Goal: Information Seeking & Learning: Learn about a topic

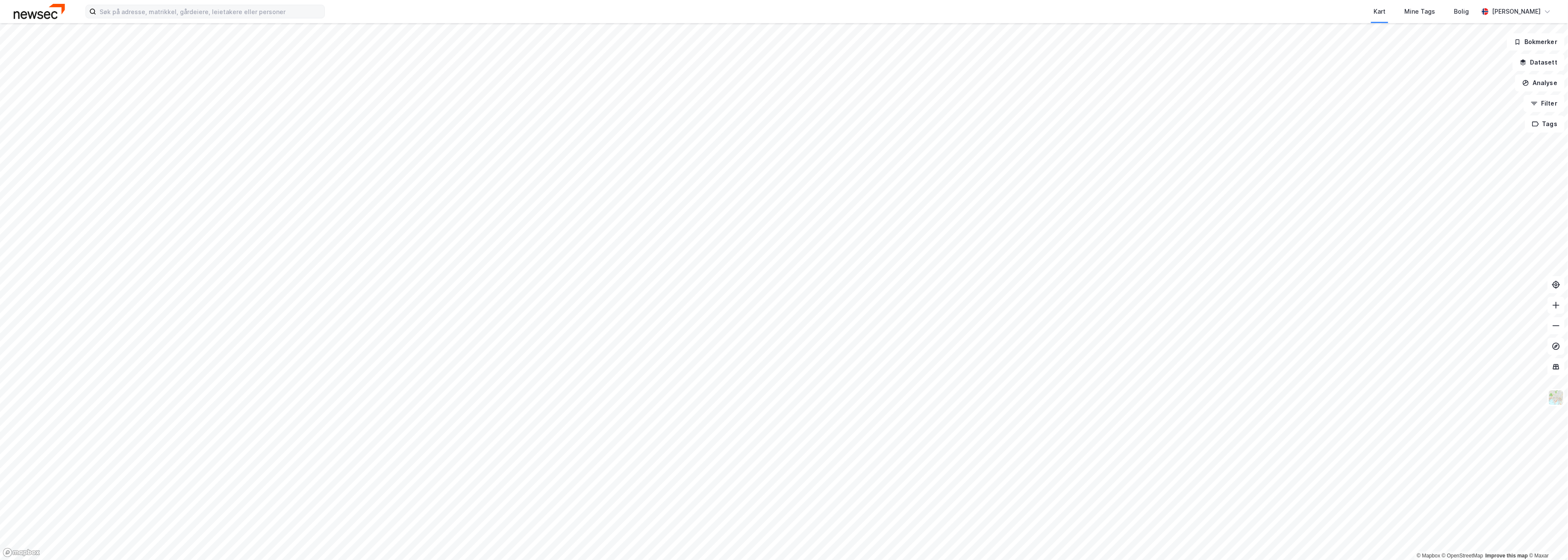
click at [192, 4] on div "Kart Mine Tags Bolig Martin Omnes" at bounding box center [784, 12] width 1568 height 23
click at [193, 10] on input at bounding box center [210, 11] width 228 height 13
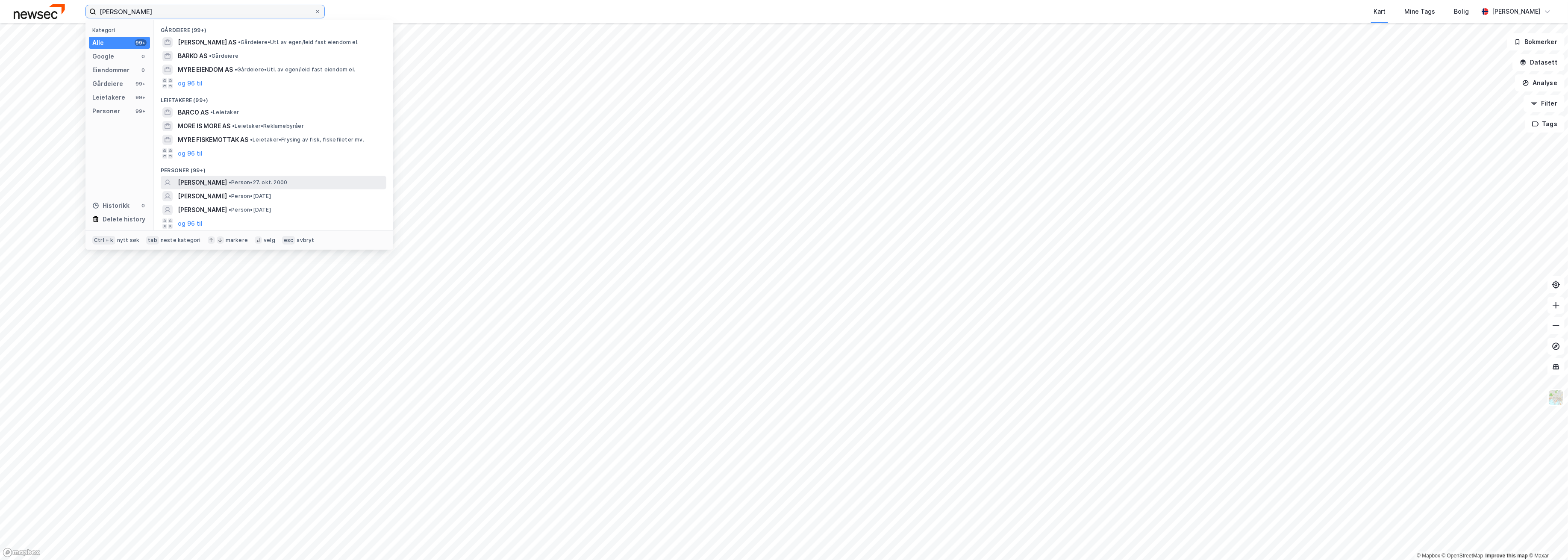
type input "henrik bardo myre"
click at [224, 183] on span "[PERSON_NAME]" at bounding box center [202, 182] width 49 height 10
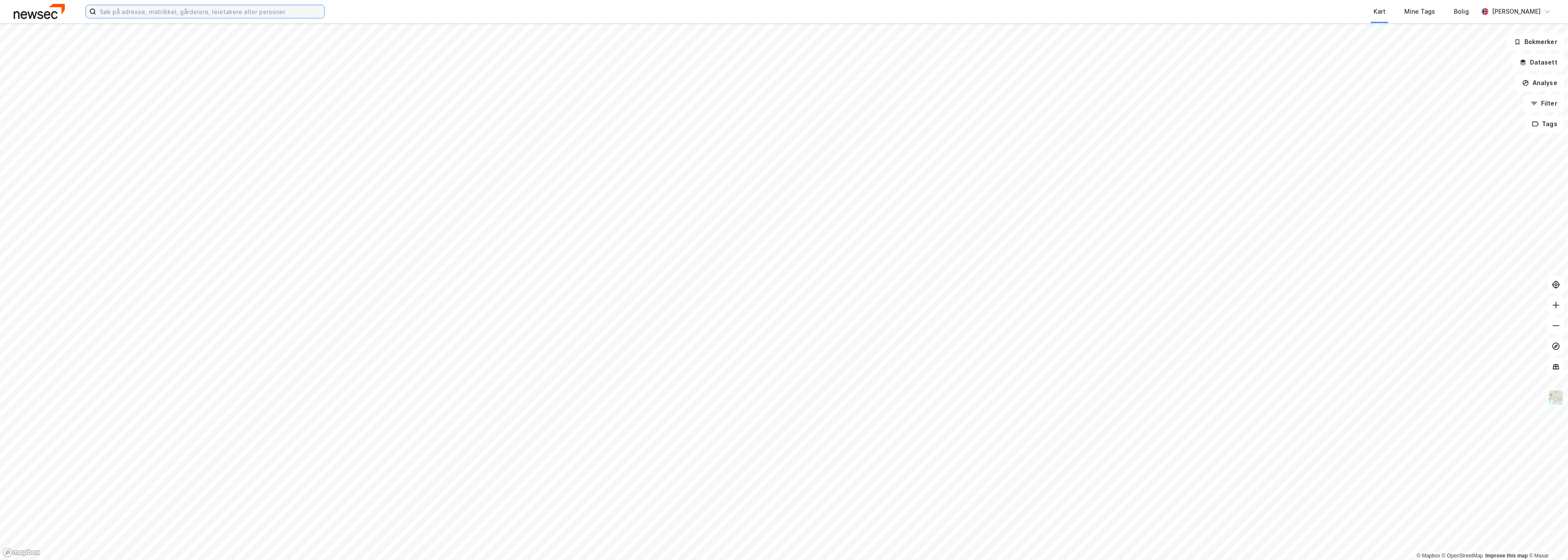
click at [194, 13] on input at bounding box center [210, 11] width 228 height 13
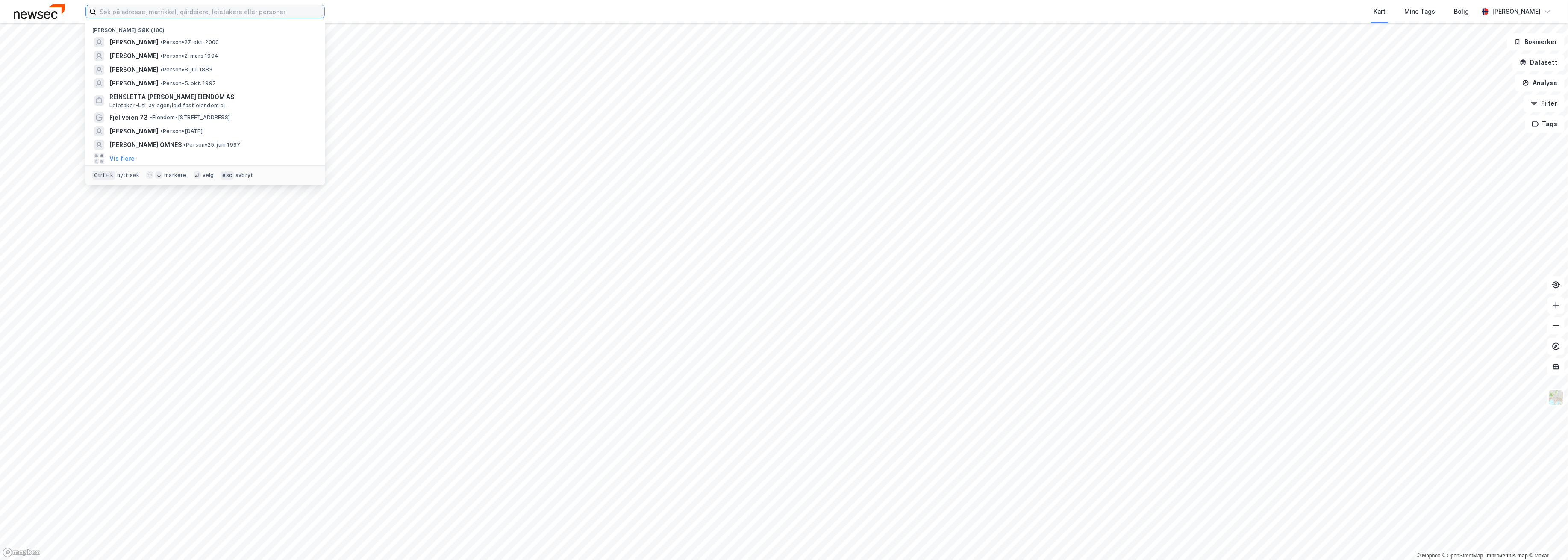
paste input "[PERSON_NAME]"
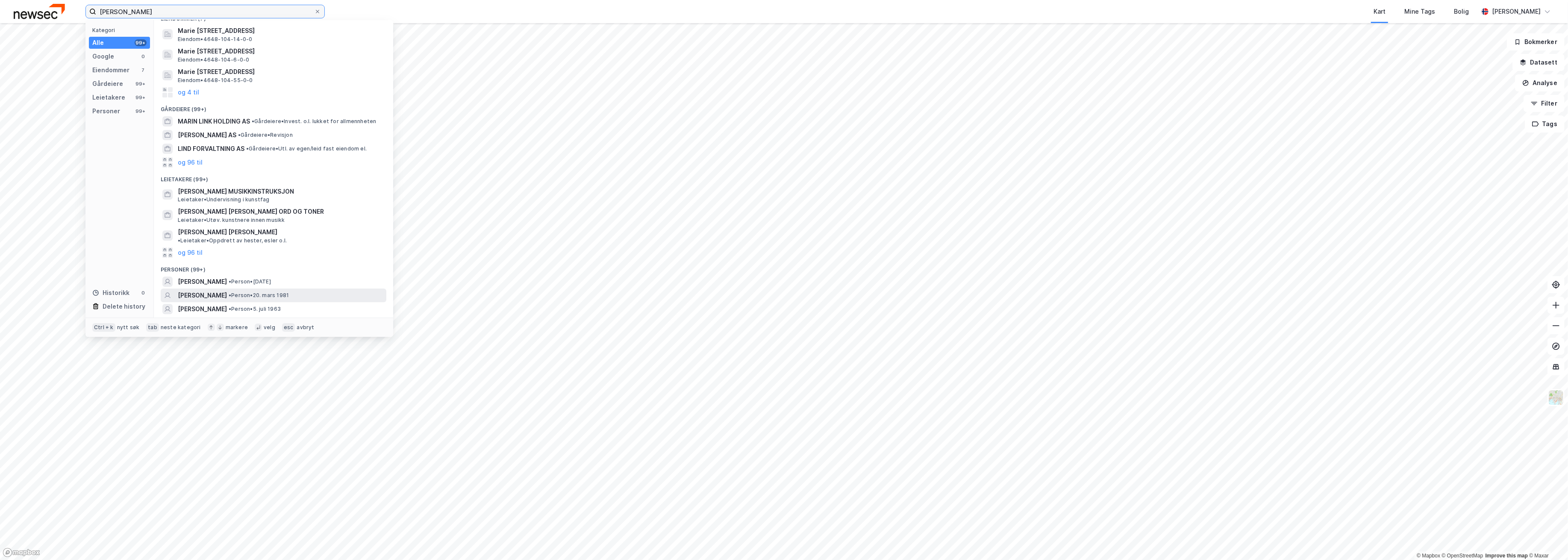
scroll to position [16, 0]
type input "[PERSON_NAME]"
click at [211, 317] on div "og 96 til" at bounding box center [273, 318] width 226 height 13
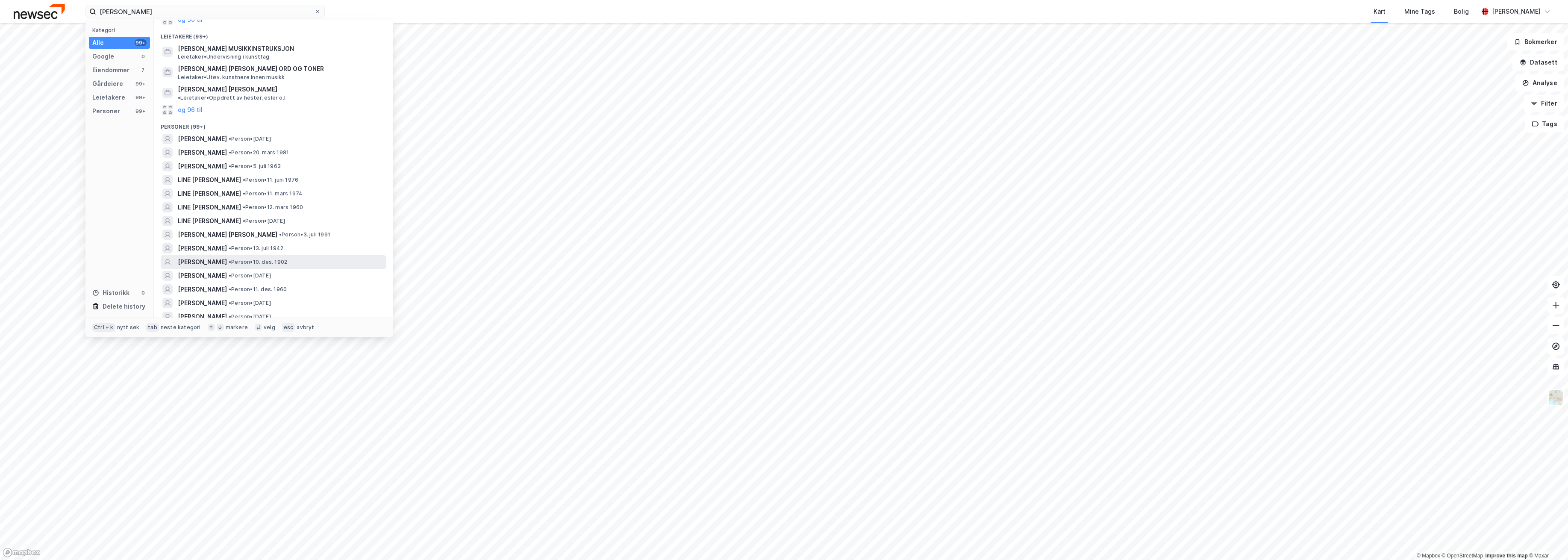
scroll to position [187, 0]
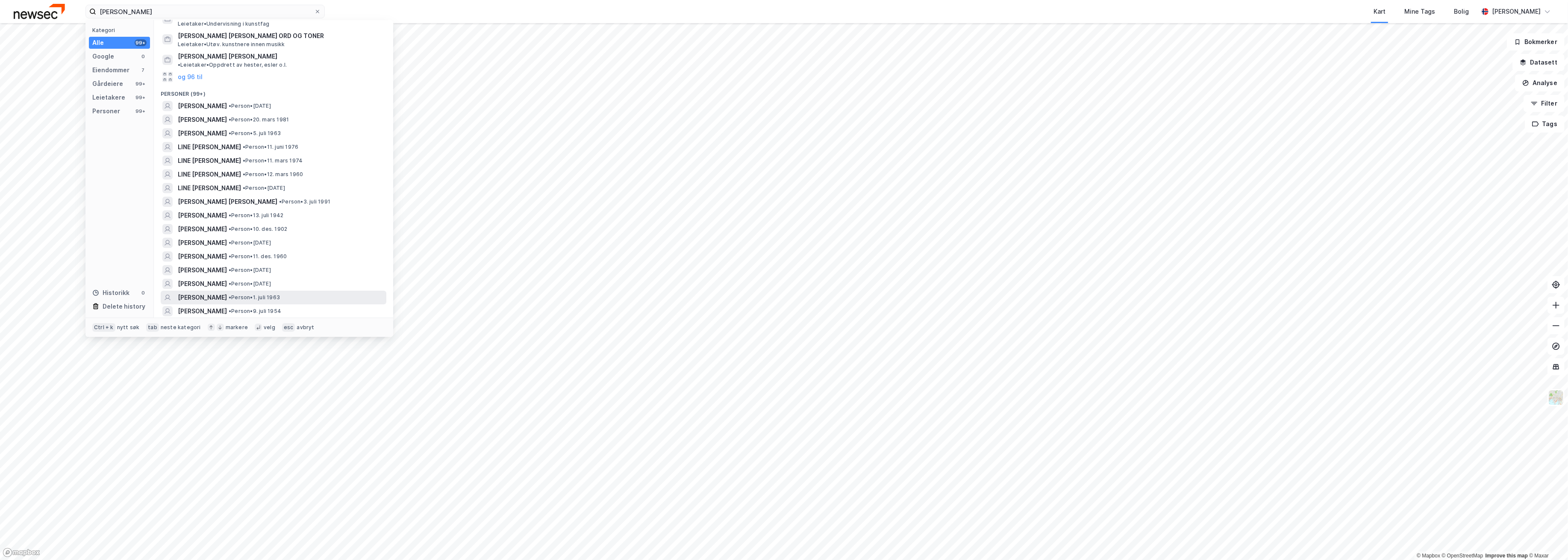
click at [293, 292] on div "[PERSON_NAME] • Person • 1. juli 1963" at bounding box center [281, 297] width 207 height 10
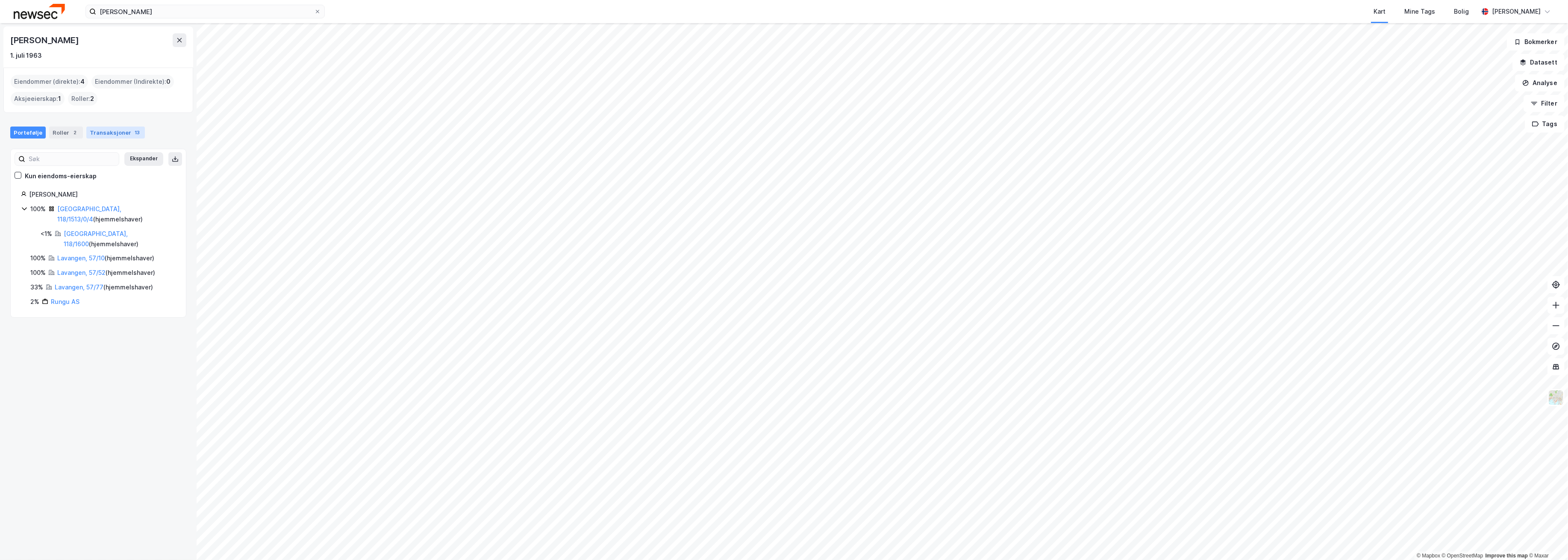
click at [118, 133] on div "Transaksjoner 13" at bounding box center [116, 133] width 58 height 12
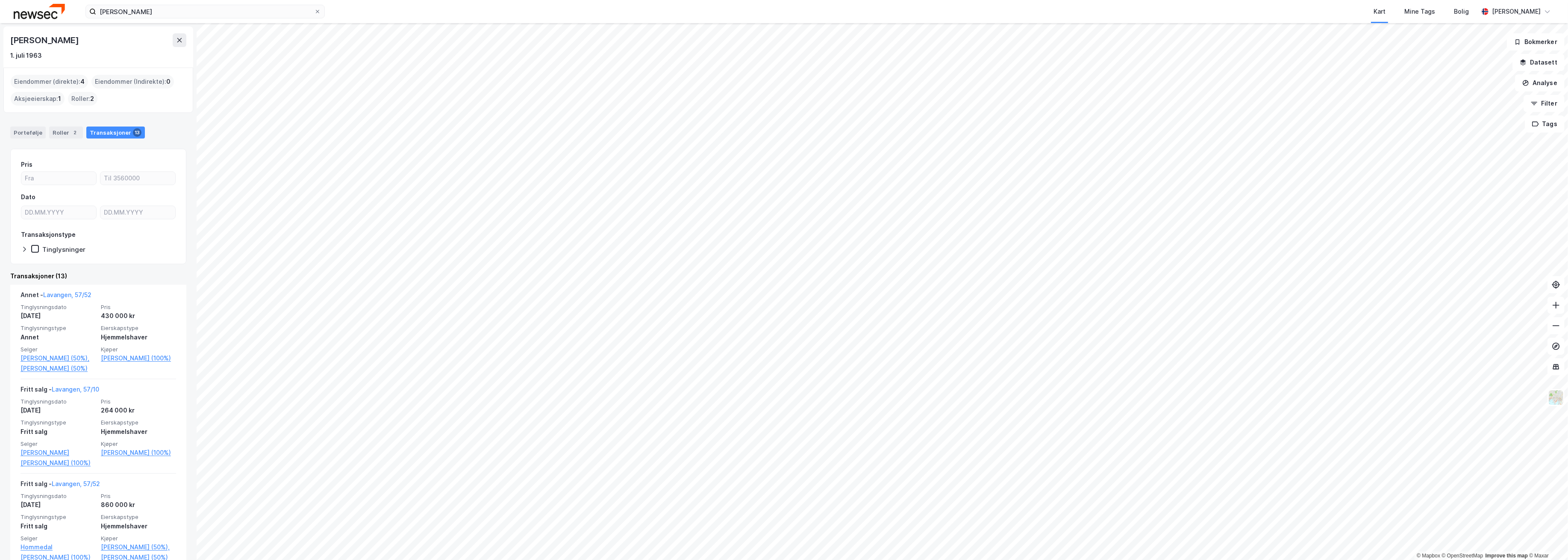
click at [31, 121] on div "Portefølje Roller 2 Transaksjoner 13" at bounding box center [98, 129] width 197 height 26
click at [30, 131] on div "Portefølje" at bounding box center [28, 133] width 35 height 12
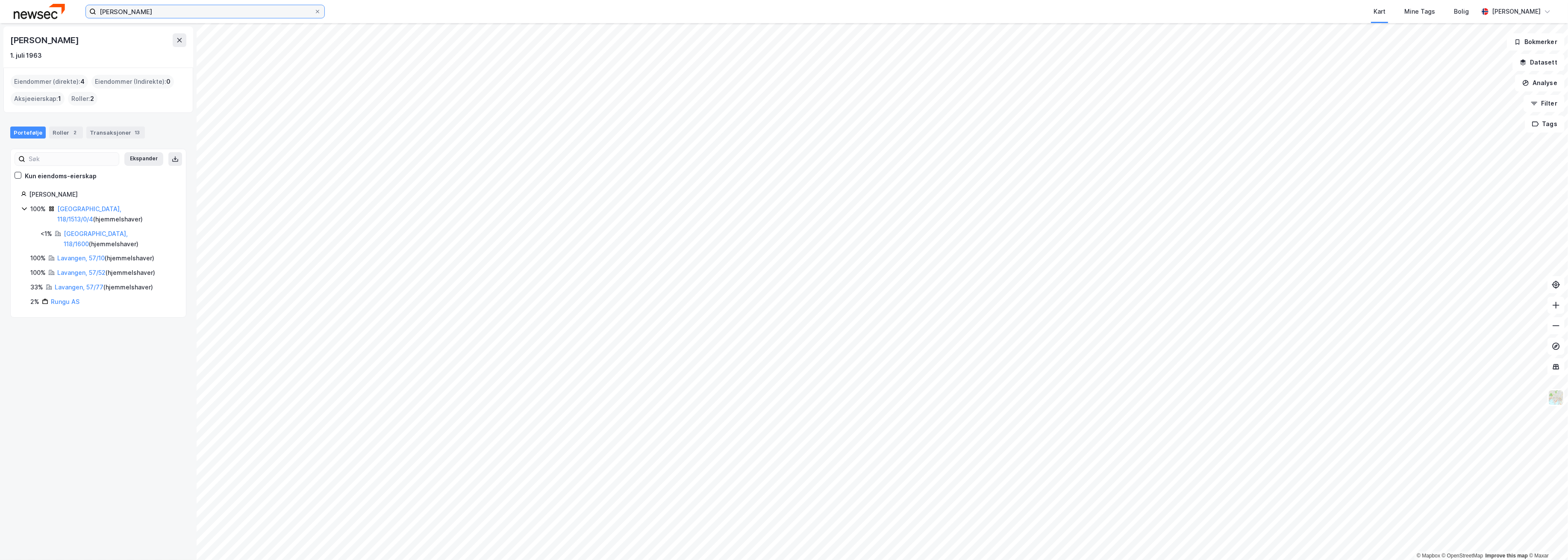
click at [234, 12] on input "[PERSON_NAME]" at bounding box center [205, 11] width 218 height 13
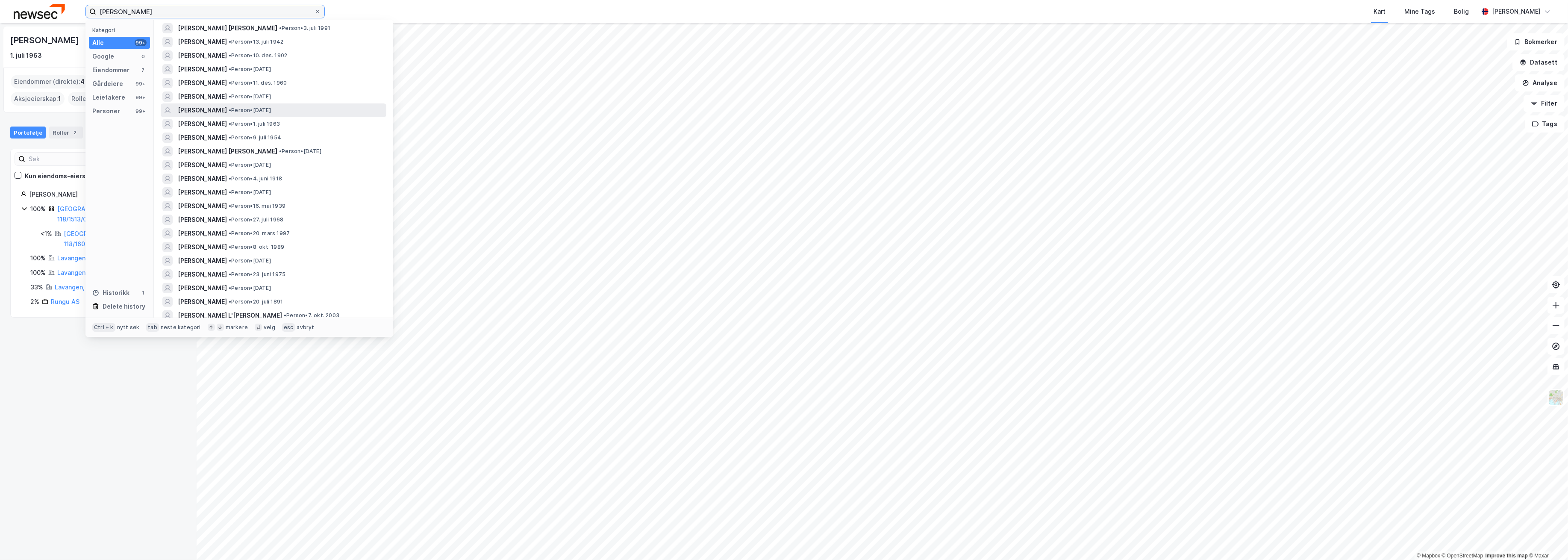
scroll to position [342, 0]
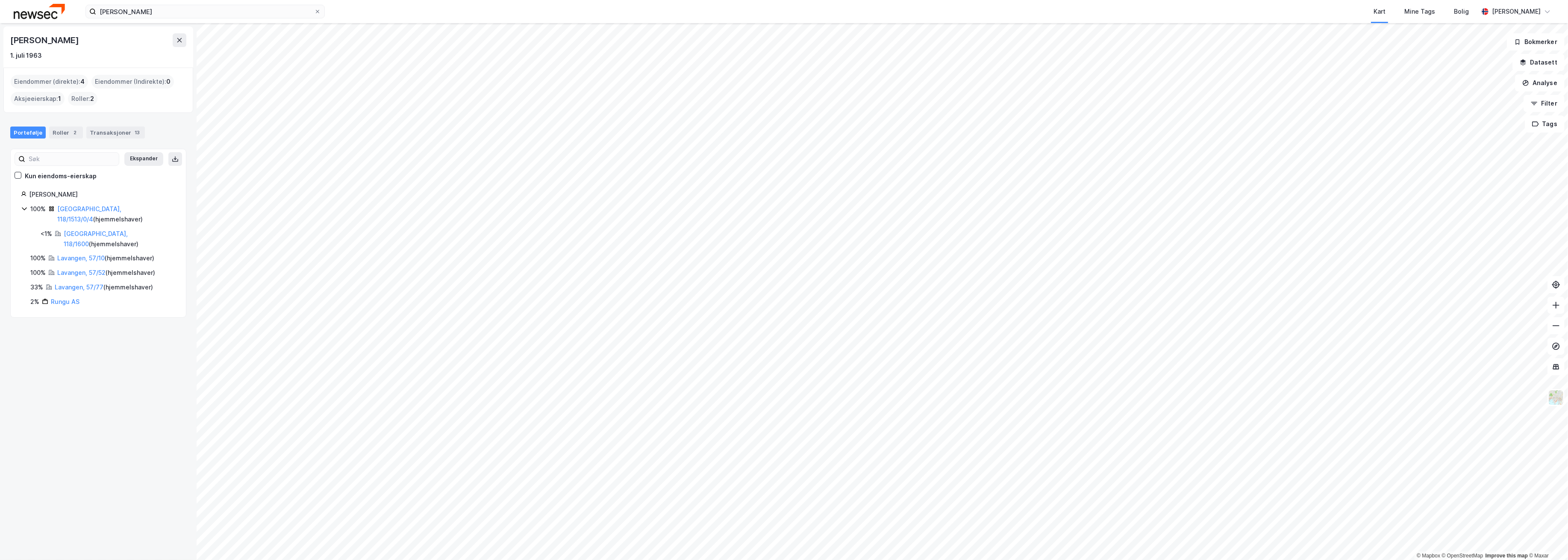
click at [150, 426] on div "[PERSON_NAME] 1. [PERSON_NAME] 1963 Eiendommer (direkte) : 4 Eiendommer (Indire…" at bounding box center [98, 292] width 197 height 537
click at [89, 208] on link "[GEOGRAPHIC_DATA], 118/1513/0/4" at bounding box center [89, 214] width 64 height 18
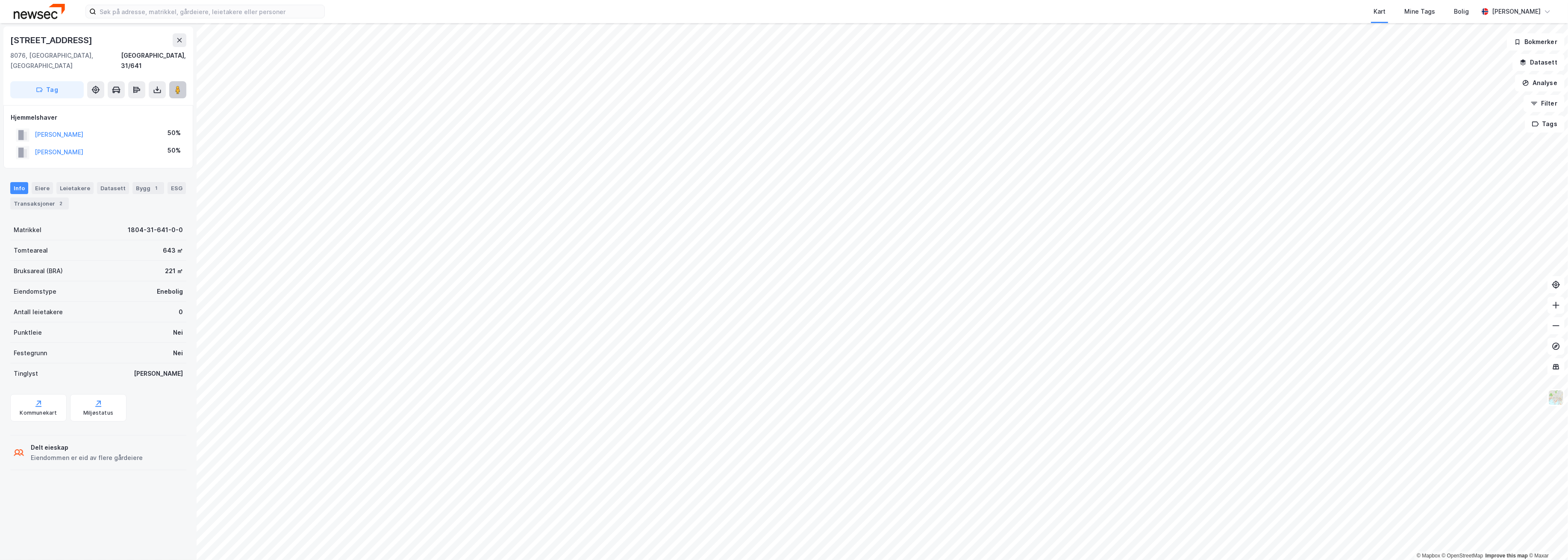
click at [175, 84] on button at bounding box center [178, 89] width 17 height 17
click at [186, 82] on button at bounding box center [178, 89] width 17 height 17
click at [177, 85] on image at bounding box center [178, 89] width 5 height 9
click at [174, 85] on icon at bounding box center [178, 89] width 9 height 9
click at [69, 197] on div "Transaksjoner 2" at bounding box center [40, 203] width 58 height 12
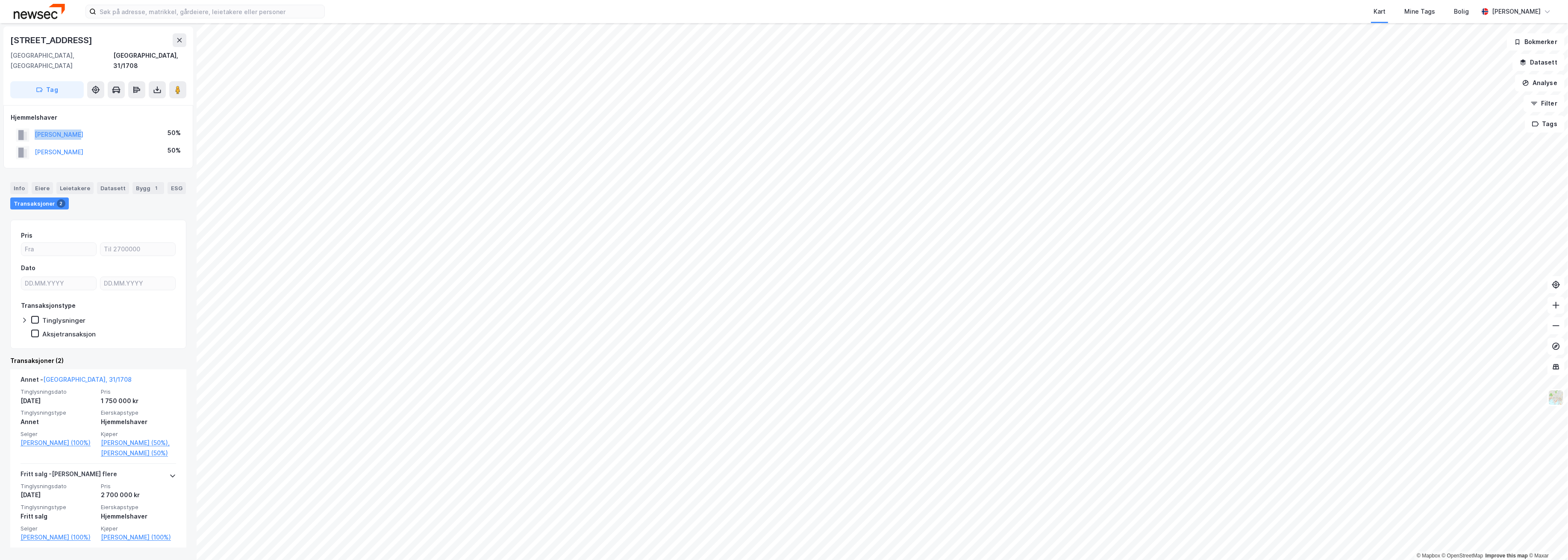
drag, startPoint x: 100, startPoint y: 120, endPoint x: 12, endPoint y: 124, distance: 88.1
click at [12, 126] on div "SÆTHRE TROND 50%" at bounding box center [99, 135] width 175 height 18
copy button "SÆTHRE TROND"
click at [175, 85] on icon at bounding box center [178, 89] width 9 height 9
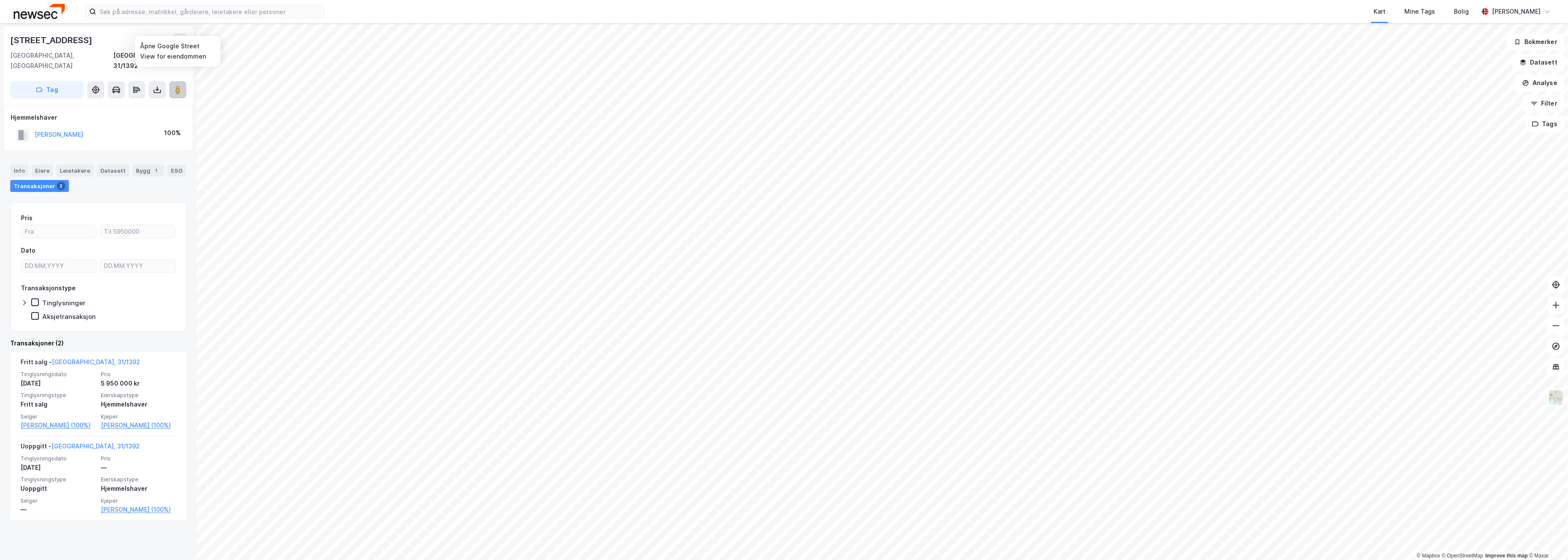
click at [175, 85] on image at bounding box center [178, 89] width 5 height 9
click at [638, 559] on html "Kart Mine Tags Bolig Martin Omnes © Mapbox © OpenStreetMap Improve this map © M…" at bounding box center [784, 280] width 1568 height 560
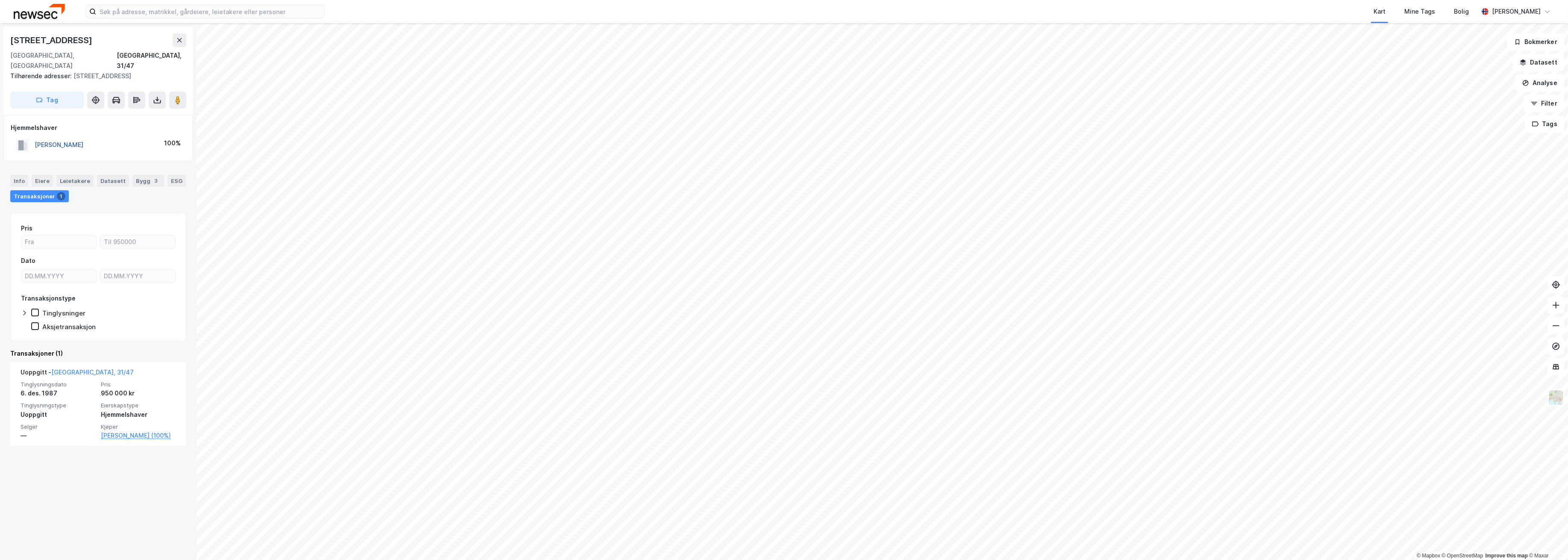
click at [0, 0] on button "HOFF ELIN" at bounding box center [0, 0] width 0 height 0
click at [21, 175] on div "Info" at bounding box center [19, 181] width 18 height 12
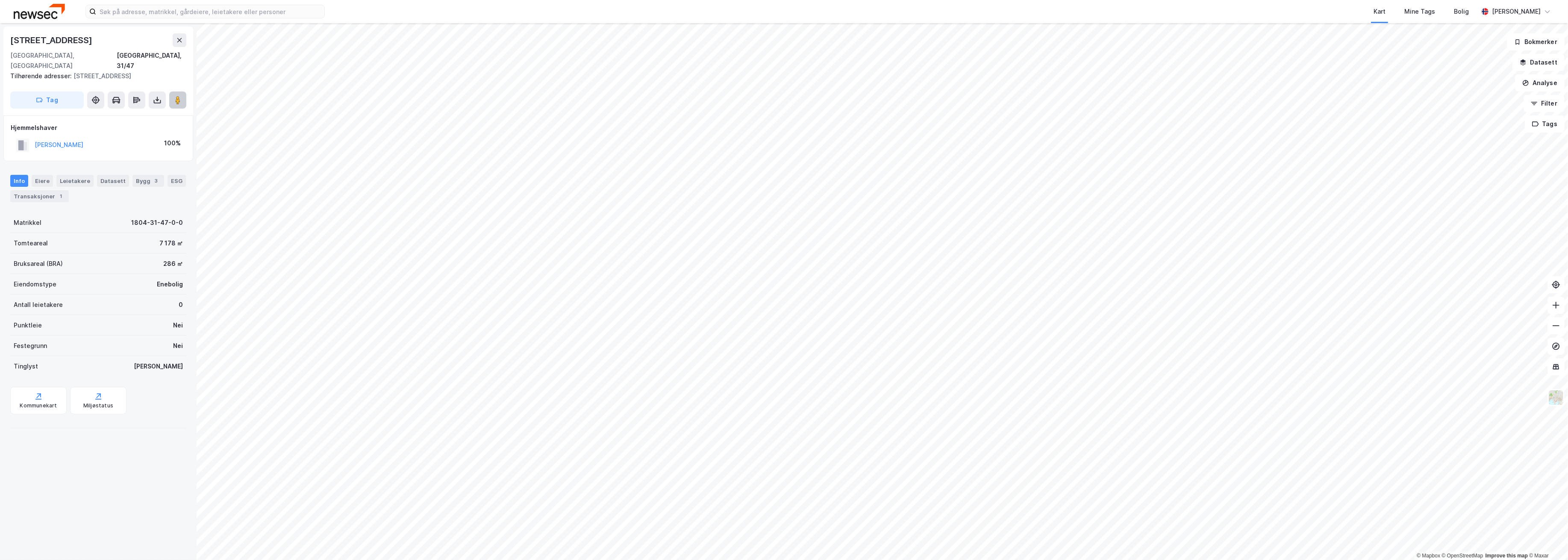
click at [180, 96] on image at bounding box center [178, 100] width 5 height 9
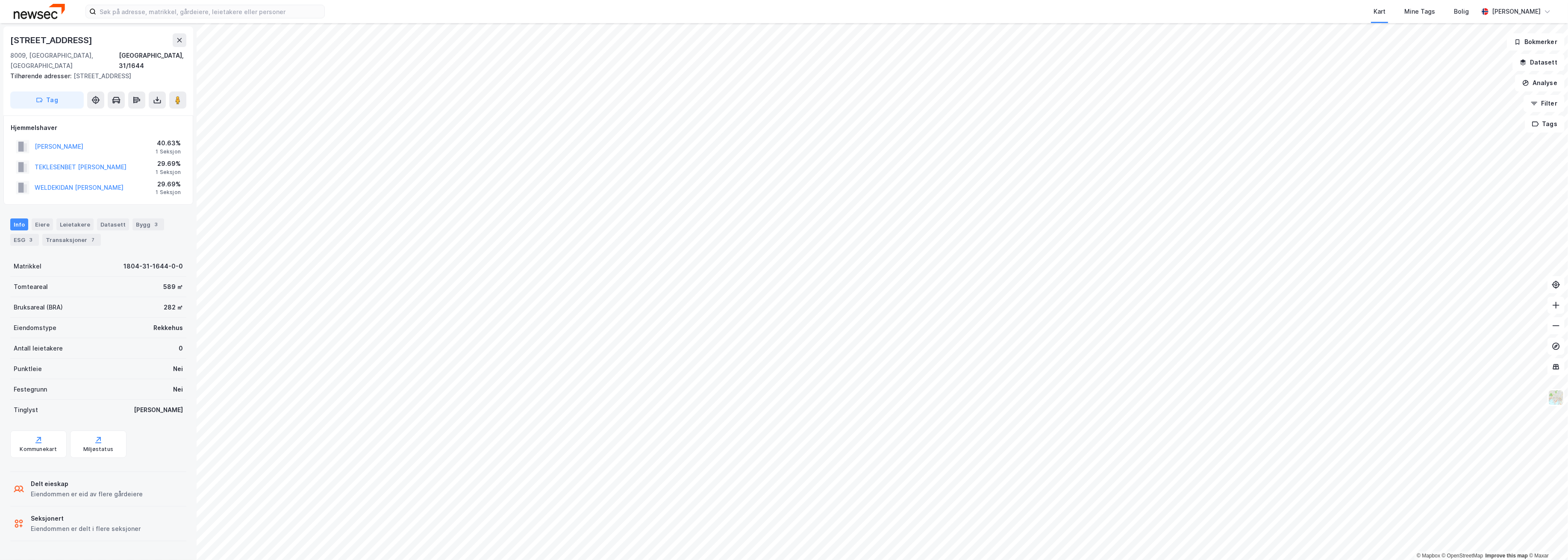
click at [1136, 0] on html "Kart Mine Tags Bolig Martin Omnes © Mapbox © OpenStreetMap Improve this map © M…" at bounding box center [784, 280] width 1568 height 560
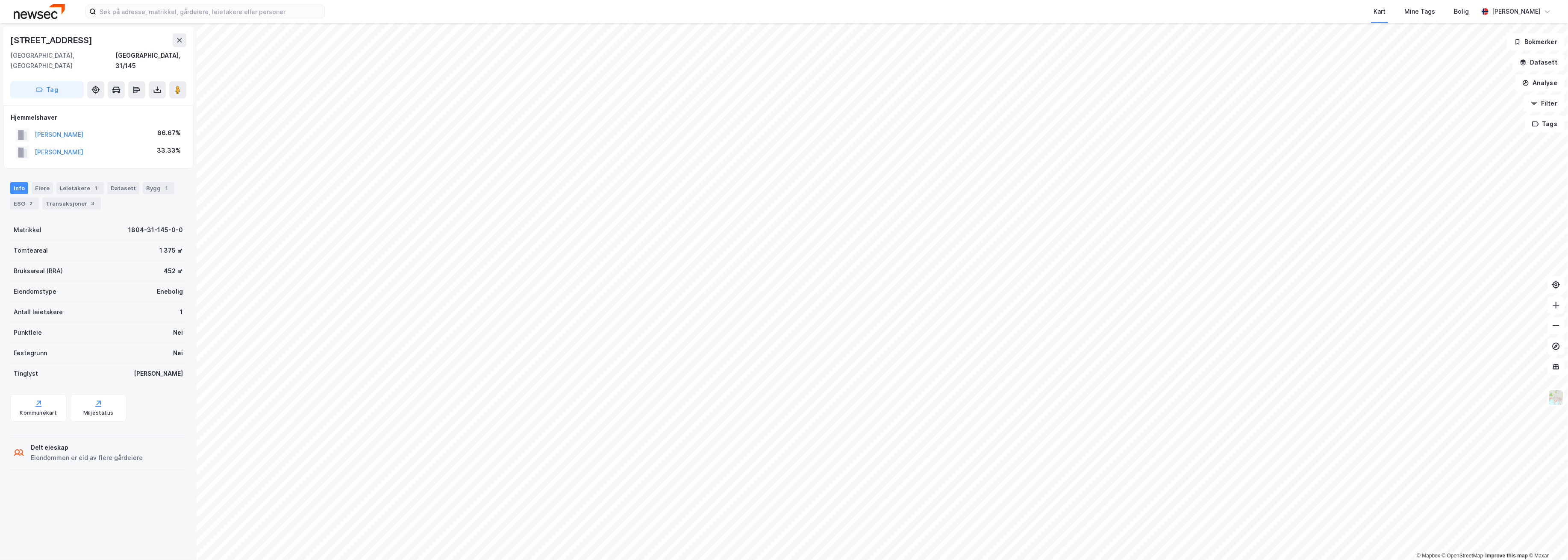
click at [186, 84] on div "Gartnerveien 20 8010, Bodø, Nordland Bodø, 31/145 Tag" at bounding box center [99, 66] width 190 height 79
click at [182, 84] on button at bounding box center [178, 89] width 17 height 17
click at [35, 182] on div "Eiere" at bounding box center [42, 188] width 21 height 12
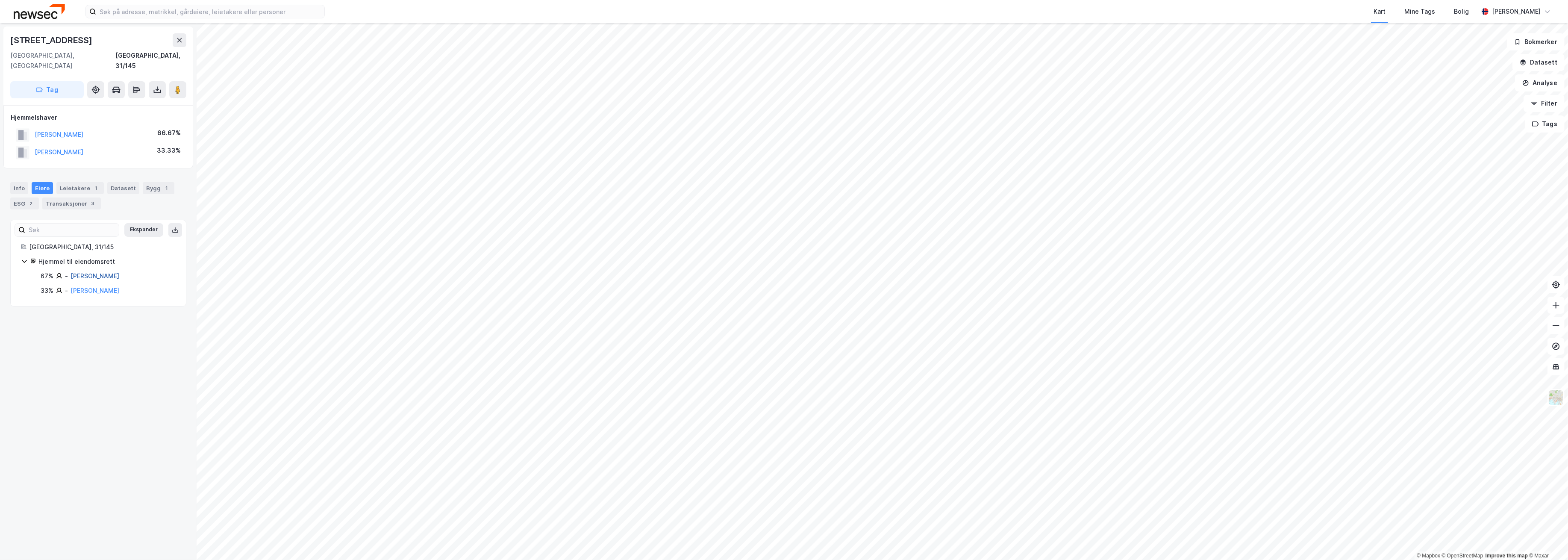
click at [106, 272] on link "Guttelvik Petter M Vaag" at bounding box center [95, 276] width 49 height 7
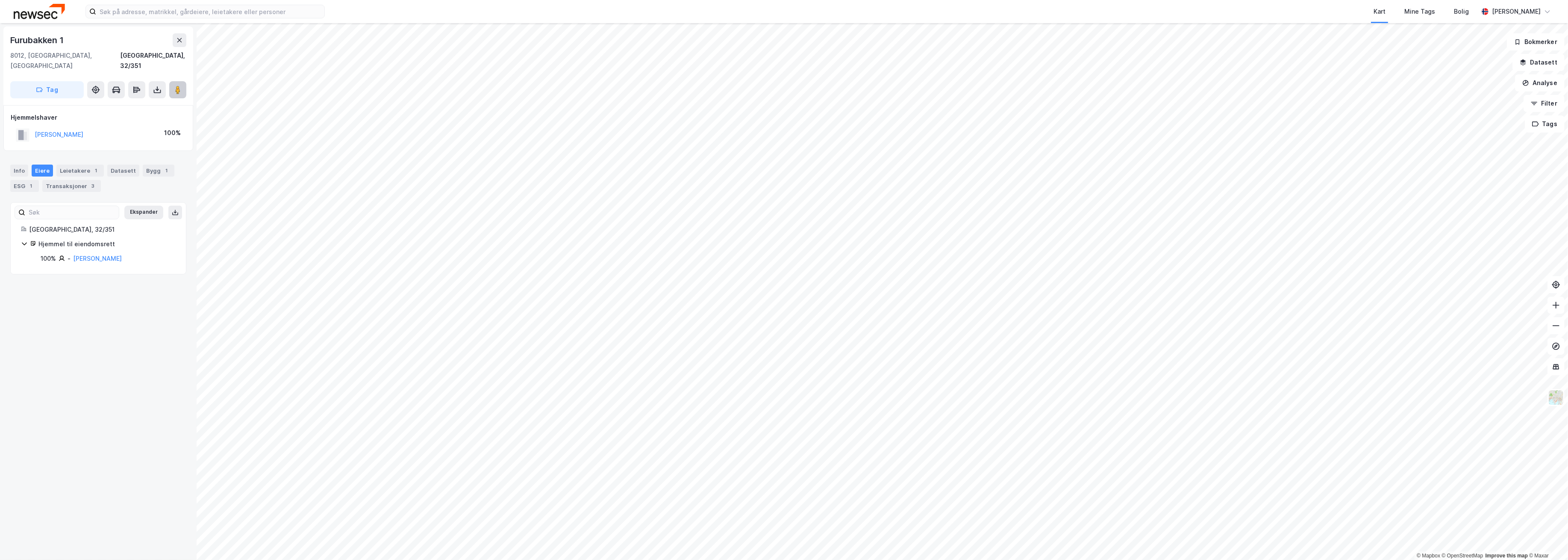
click at [175, 85] on icon at bounding box center [178, 89] width 9 height 9
click at [371, 0] on html "Kart Mine Tags Bolig Martin Omnes © Mapbox © OpenStreetMap Improve this map © M…" at bounding box center [784, 280] width 1568 height 560
click at [498, 0] on html "Kart Mine Tags Bolig Martin Omnes © Mapbox © OpenStreetMap Improve this map © M…" at bounding box center [784, 280] width 1568 height 560
click at [180, 85] on icon at bounding box center [178, 89] width 9 height 9
click at [517, 0] on html "Kart Mine Tags Bolig Martin Omnes © Mapbox © OpenStreetMap Improve this map © M…" at bounding box center [784, 280] width 1568 height 560
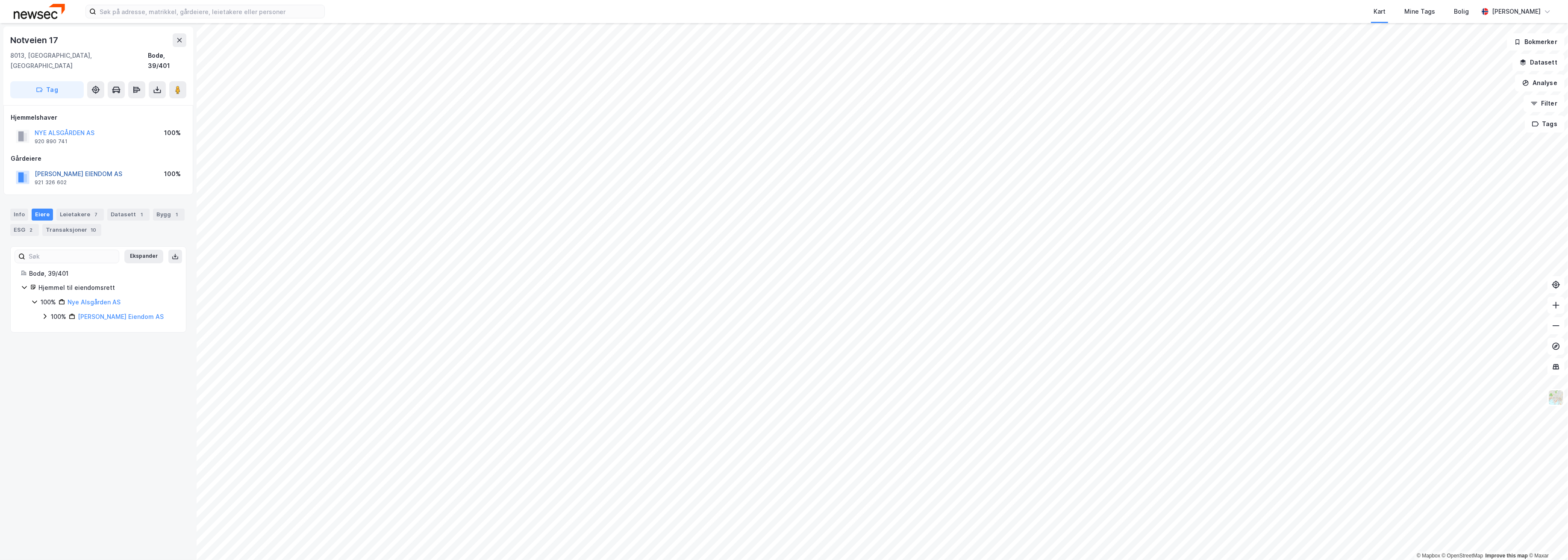
click at [0, 0] on button "T AMUNDSEN EIENDOM AS" at bounding box center [0, 0] width 0 height 0
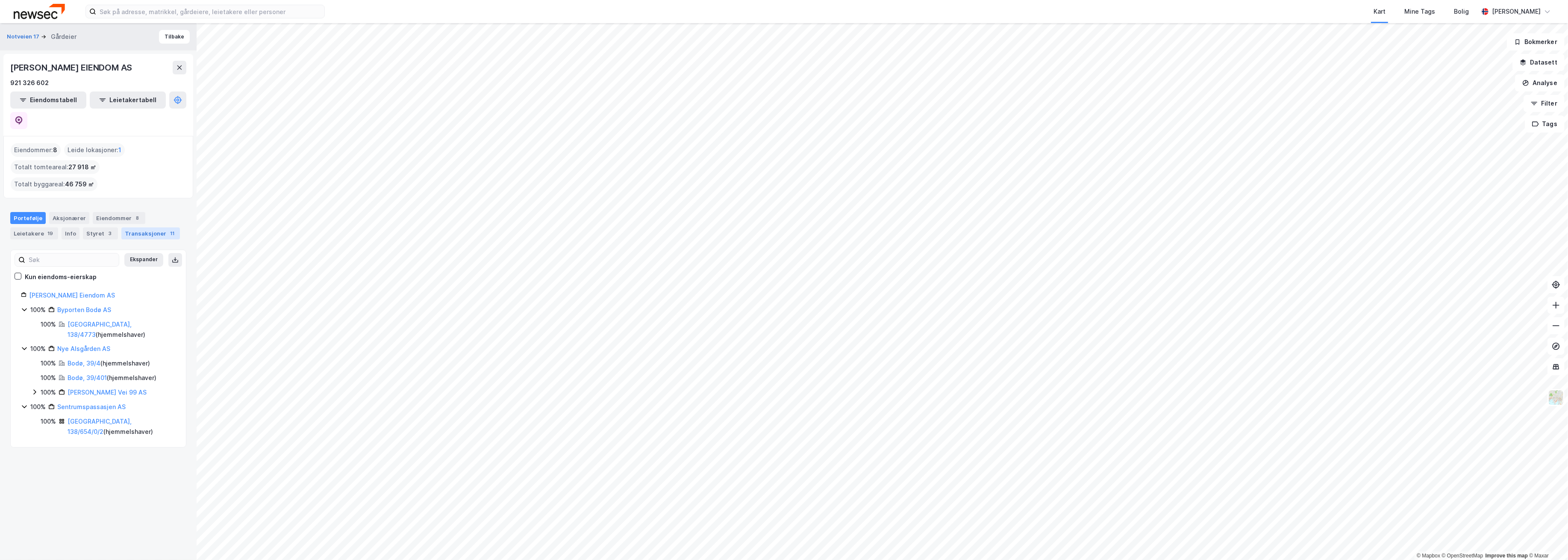
click at [149, 228] on div "Transaksjoner 11" at bounding box center [150, 234] width 58 height 12
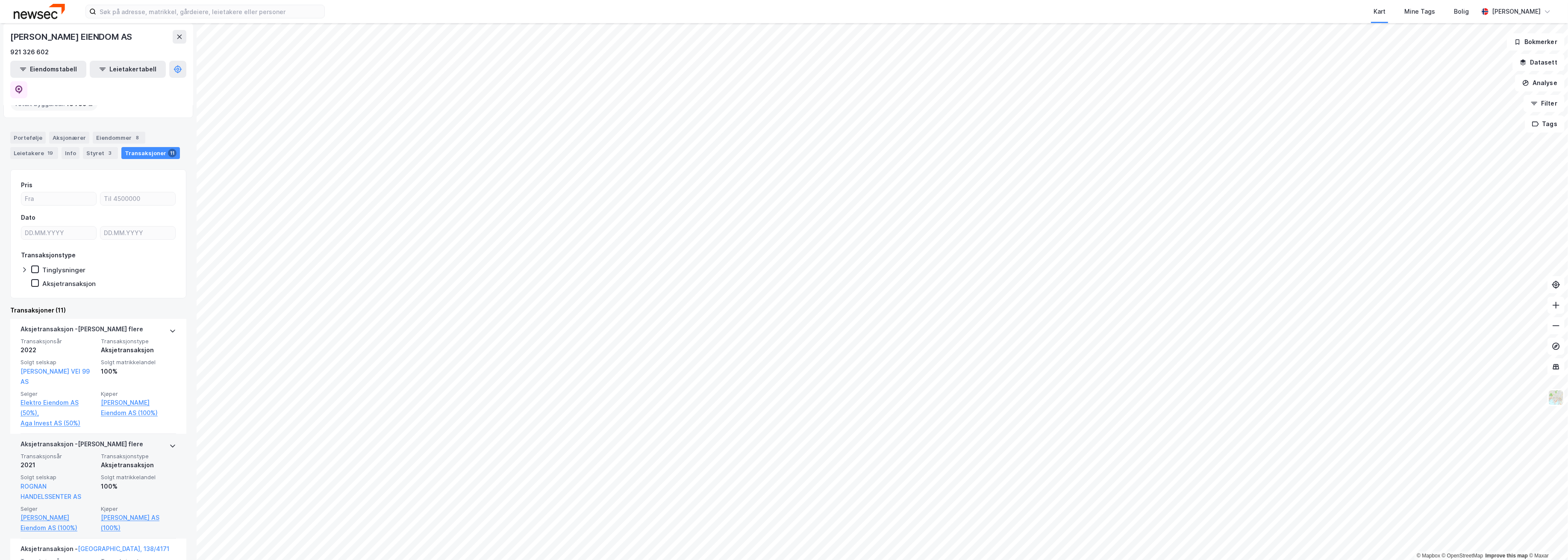
scroll to position [114, 0]
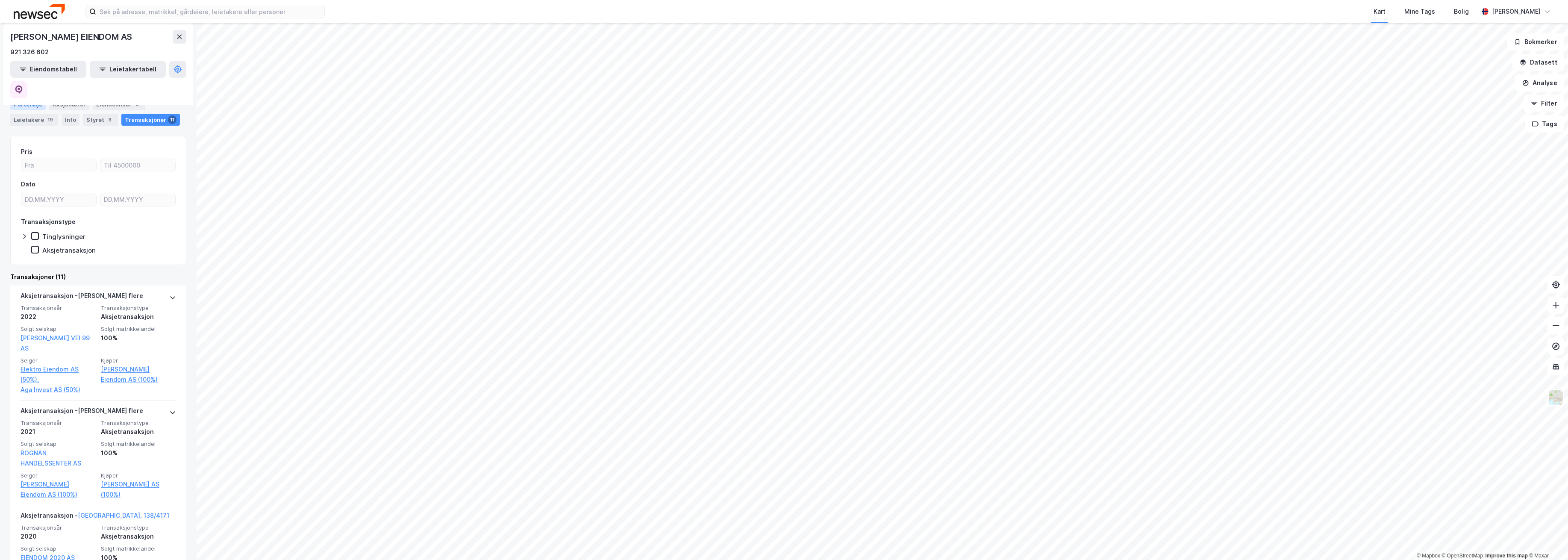
click at [37, 102] on div "Portefølje" at bounding box center [28, 104] width 35 height 12
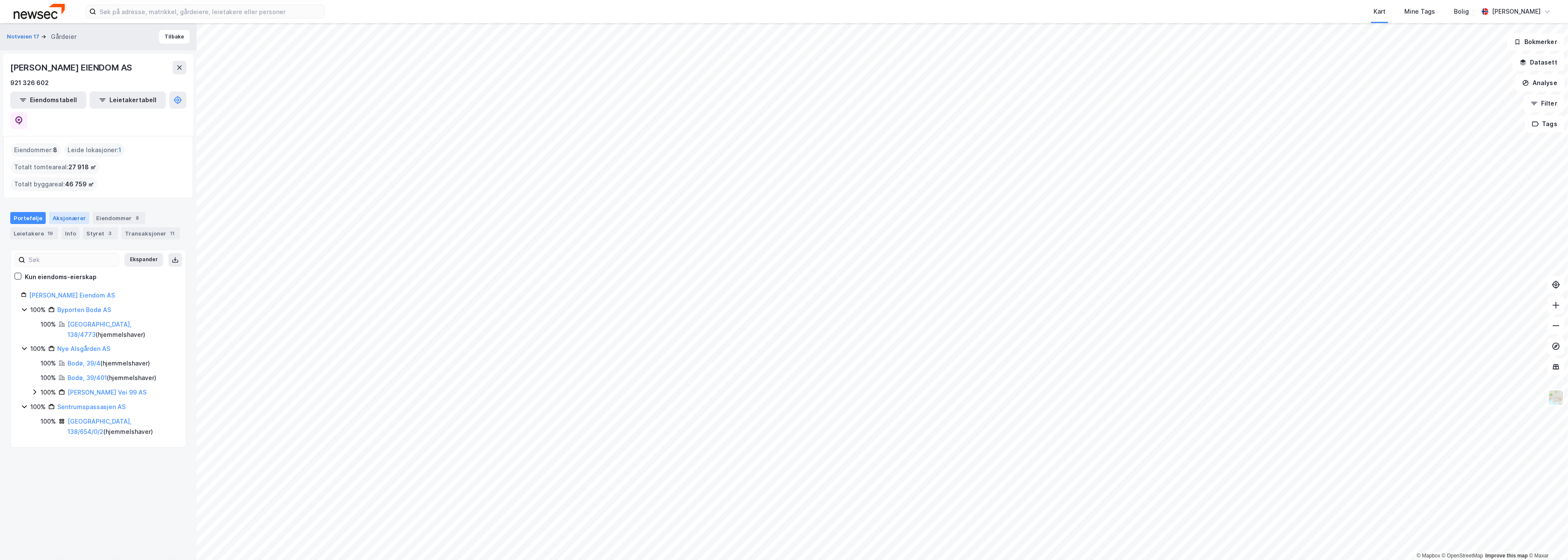
click at [81, 212] on div "Aksjonærer" at bounding box center [69, 218] width 40 height 12
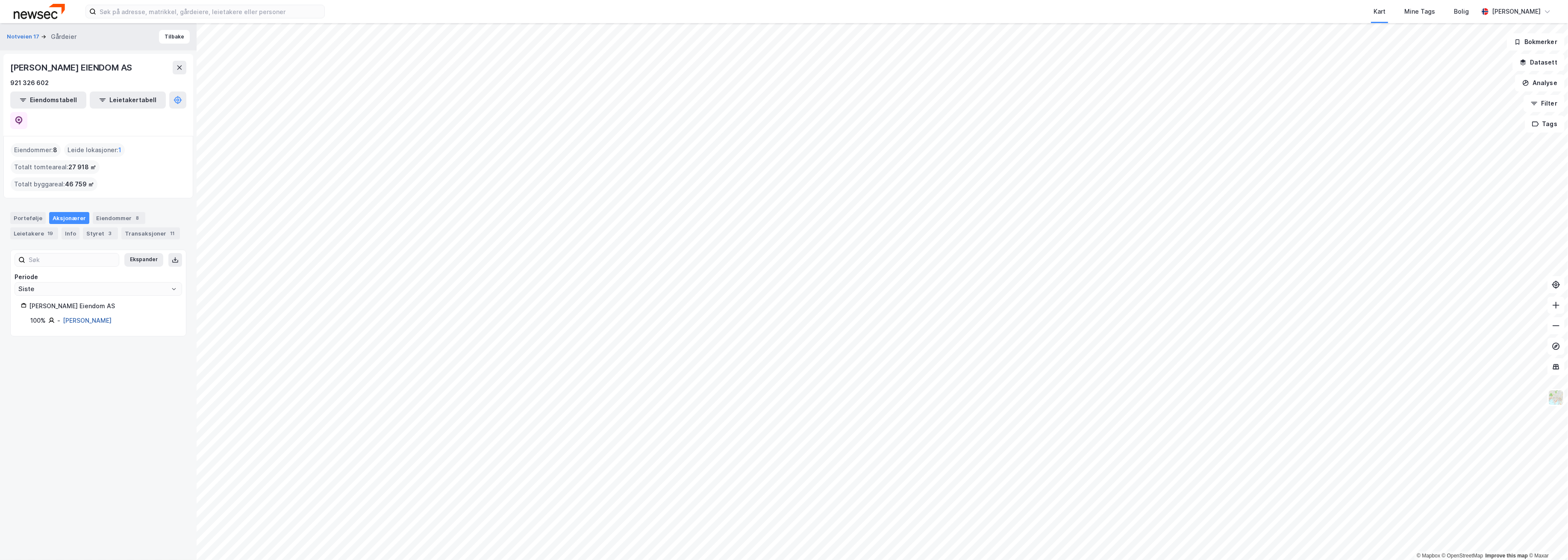
click at [75, 317] on link "Amundsen Trond" at bounding box center [87, 320] width 49 height 7
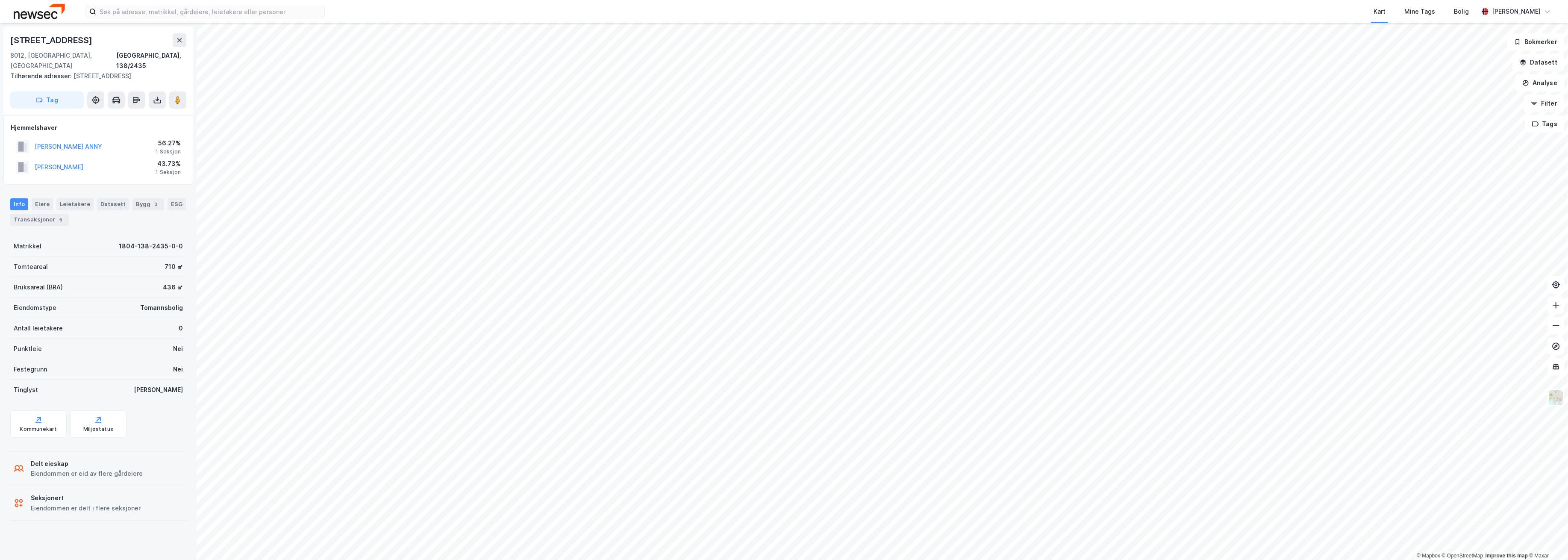
click at [127, 158] on div "WENBERG GRETHE PERNILLE 43.73% 1 Seksjon" at bounding box center [99, 167] width 175 height 21
click at [0, 0] on button "WENBERG GRETHE PERNILLE" at bounding box center [0, 0] width 0 height 0
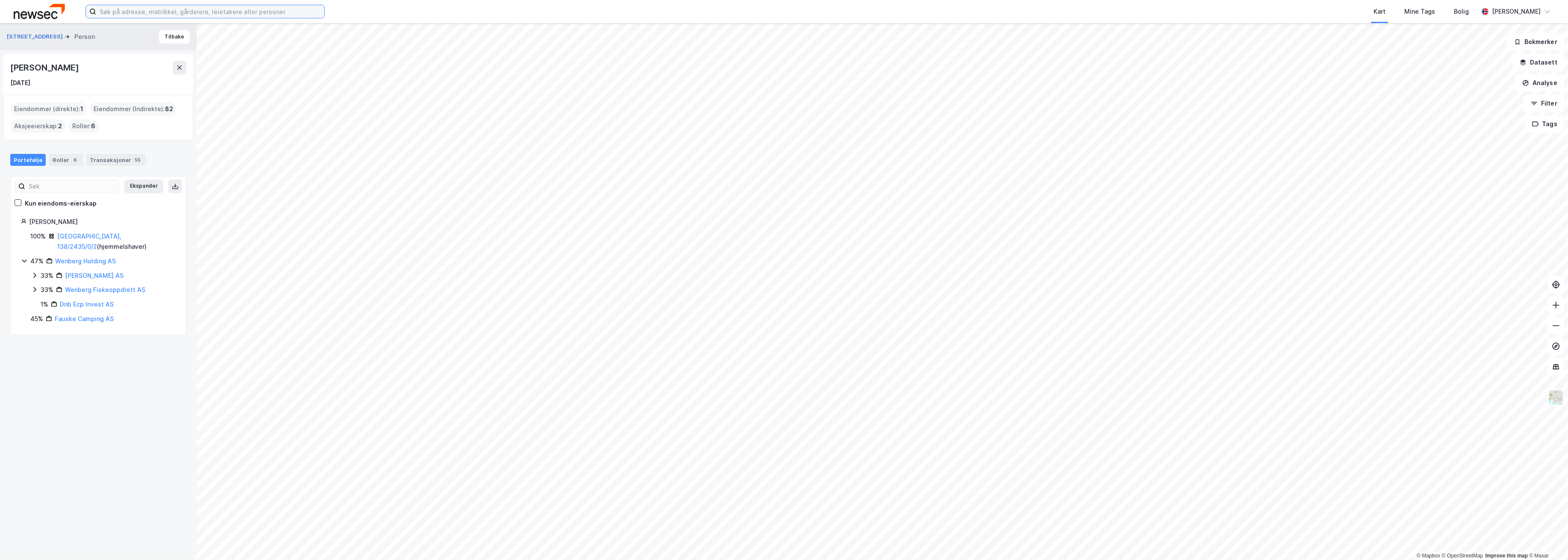
click at [163, 7] on input at bounding box center [210, 11] width 228 height 13
paste input "Sivert Leander Engan Wenberg"
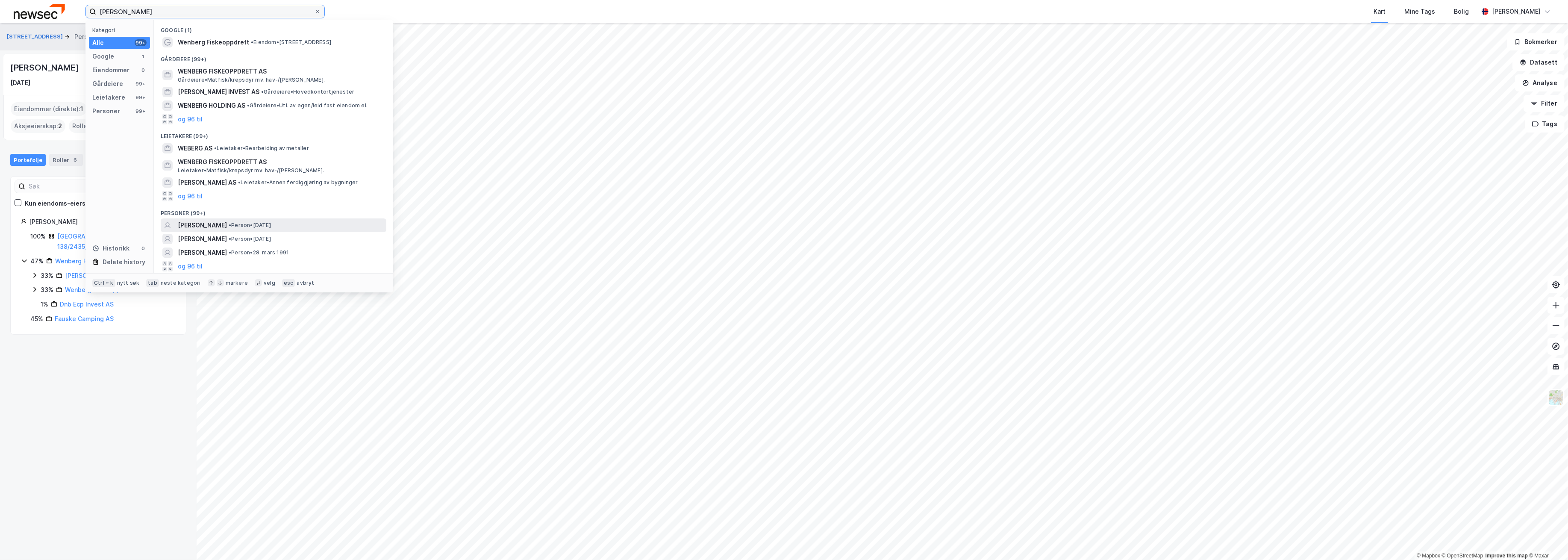
type input "Sivert Leander Engan Wenberg"
click at [227, 228] on span "SIVERT LEANDER ENGAN WENBERG" at bounding box center [202, 225] width 49 height 10
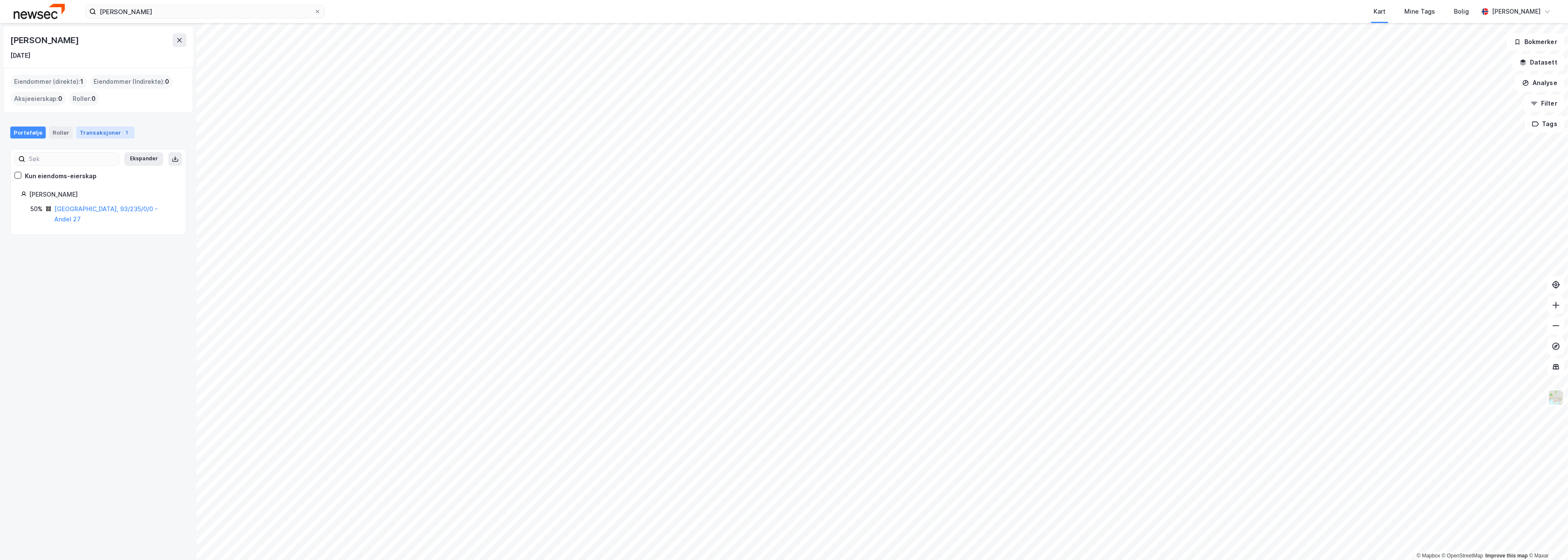
click at [94, 132] on div "Transaksjoner 1" at bounding box center [105, 133] width 58 height 12
